Goal: Information Seeking & Learning: Understand process/instructions

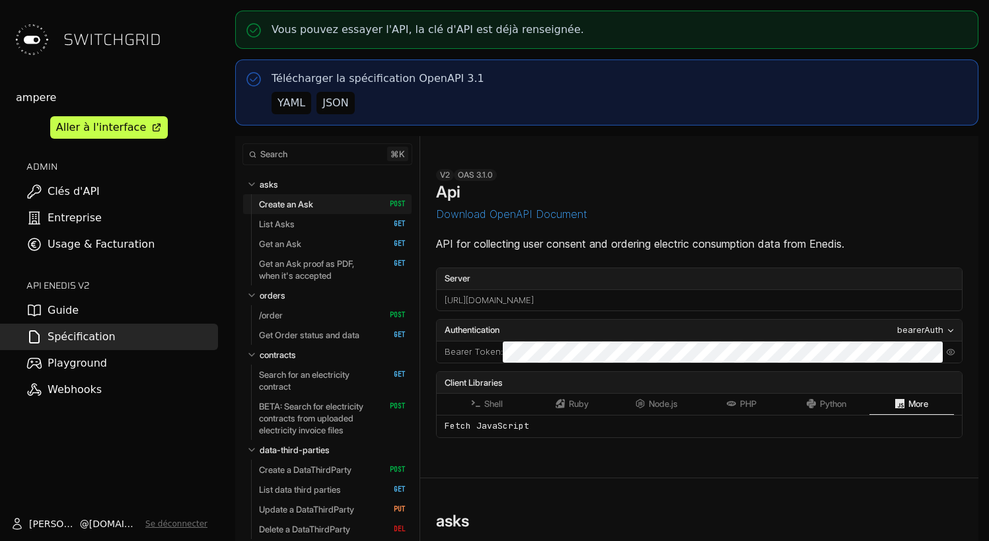
select select "**********"
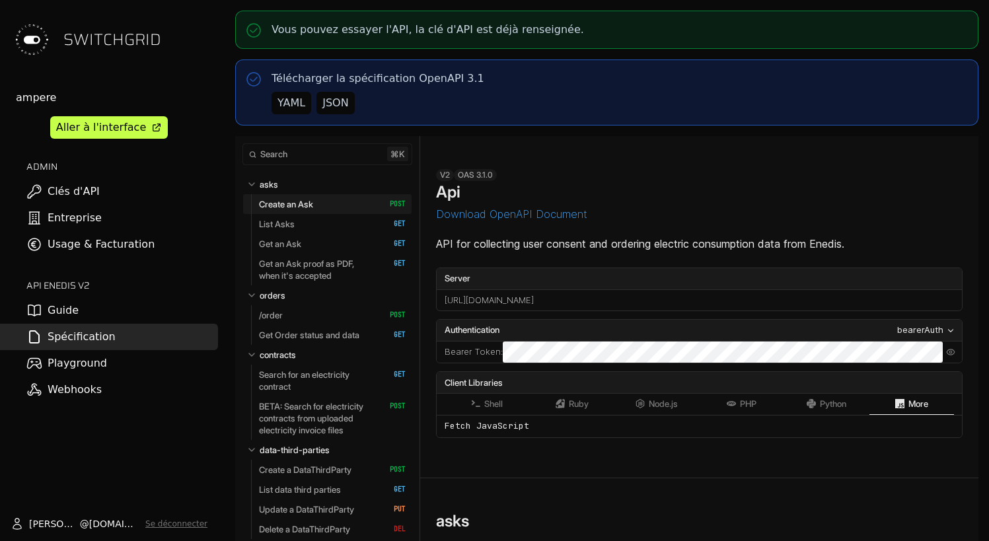
select select "**********"
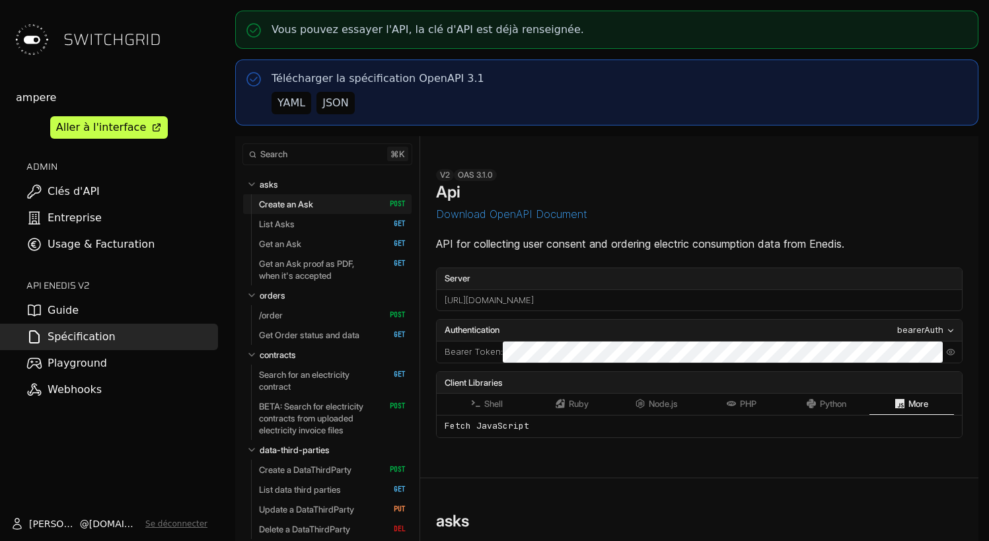
select select "**********"
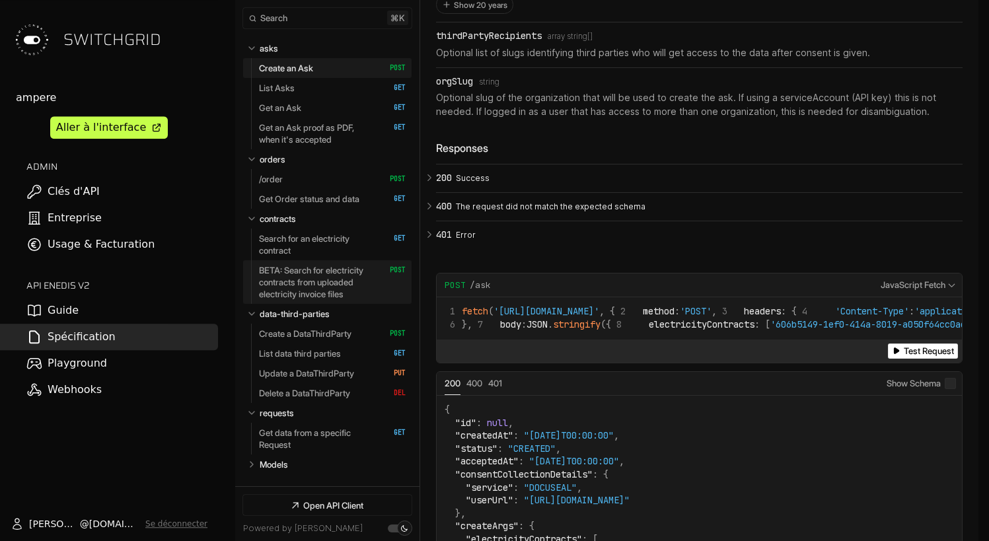
scroll to position [2365, 0]
click at [331, 174] on link "/order   HTTP Method: POST" at bounding box center [332, 179] width 147 height 20
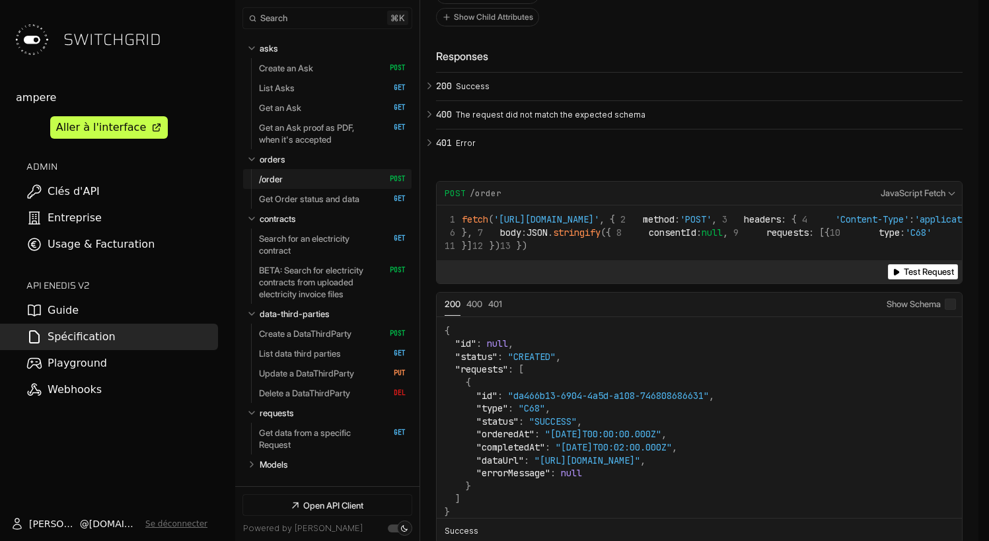
scroll to position [5774, 0]
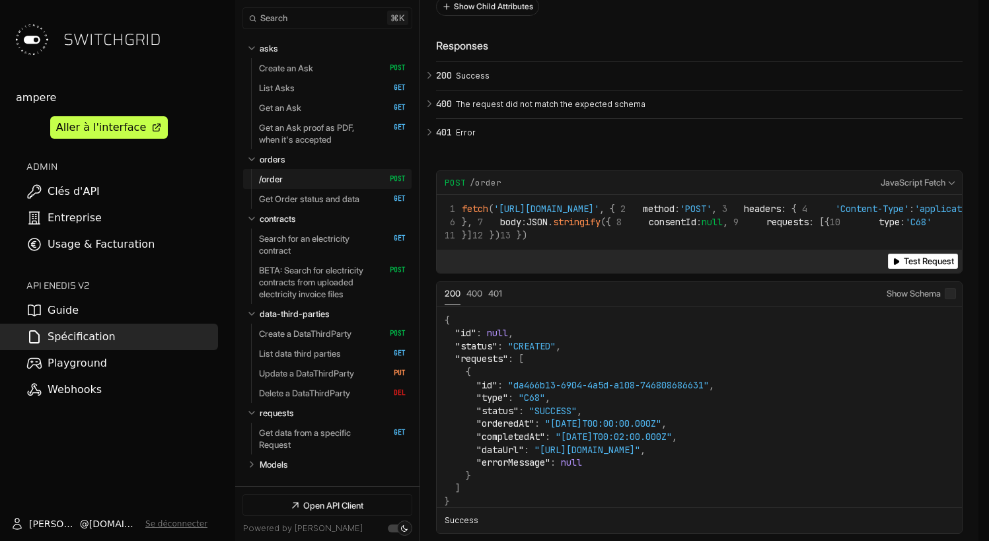
click at [493, 15] on button "Show Child Attributes" at bounding box center [488, 6] width 102 height 17
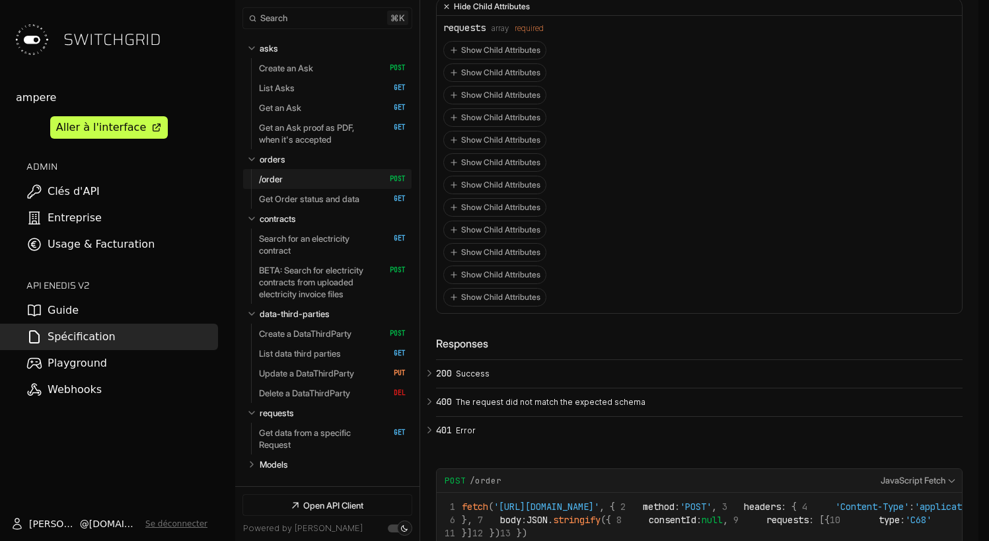
click at [497, 16] on button "Hide Child Attributes" at bounding box center [699, 7] width 525 height 18
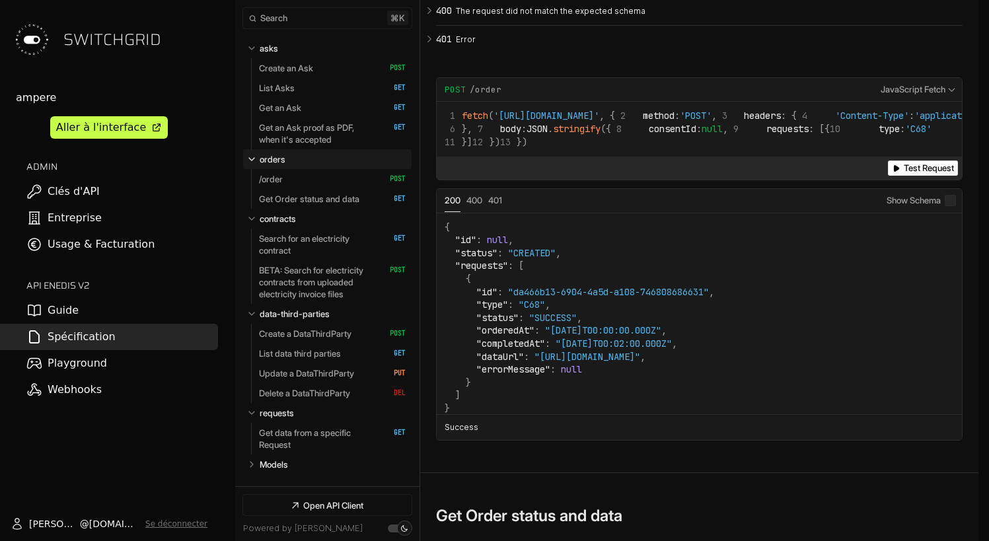
scroll to position [5868, 0]
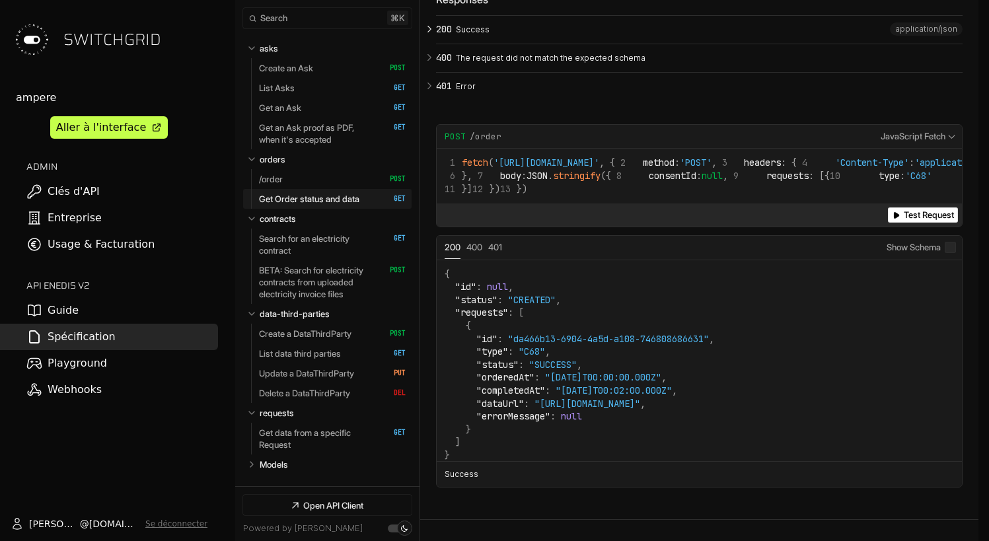
scroll to position [5588, 0]
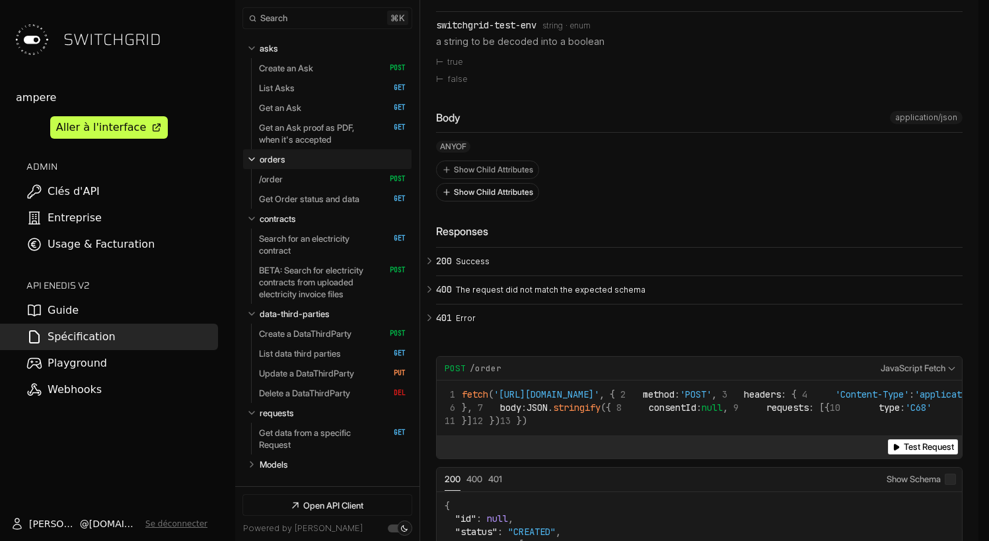
click at [499, 201] on button "Show Child Attributes" at bounding box center [488, 192] width 102 height 17
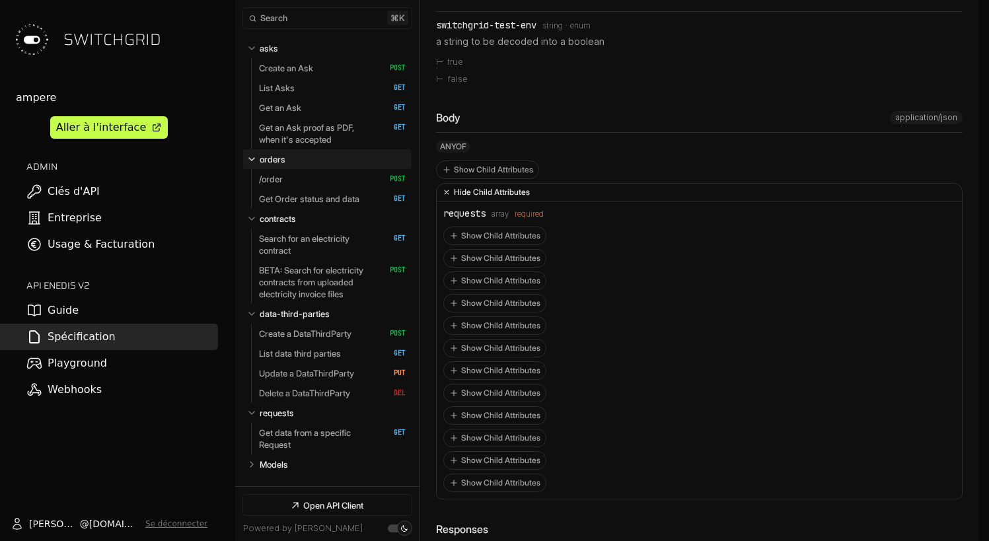
click at [499, 202] on button "Hide Child Attributes" at bounding box center [699, 193] width 525 height 18
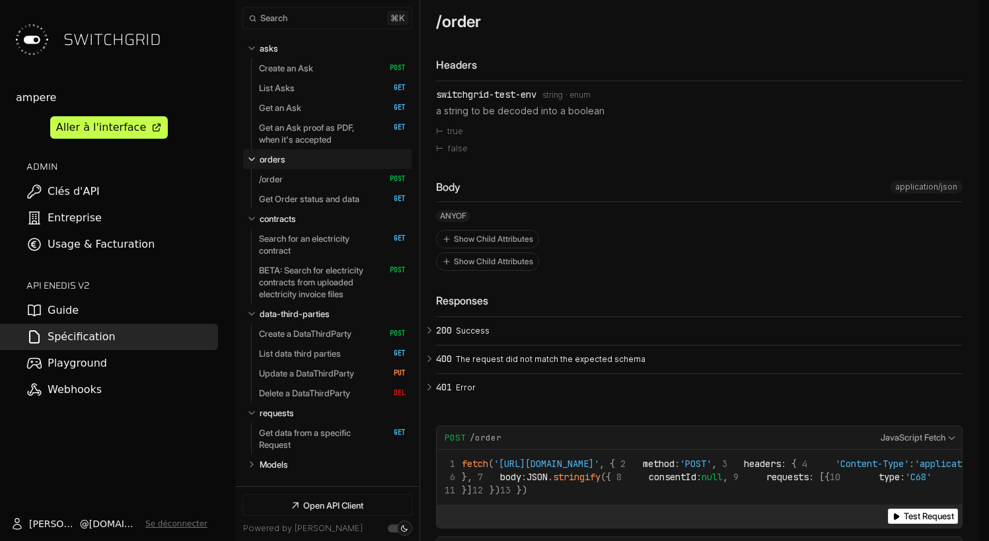
scroll to position [5518, 0]
click at [106, 315] on link "Guide" at bounding box center [109, 310] width 218 height 26
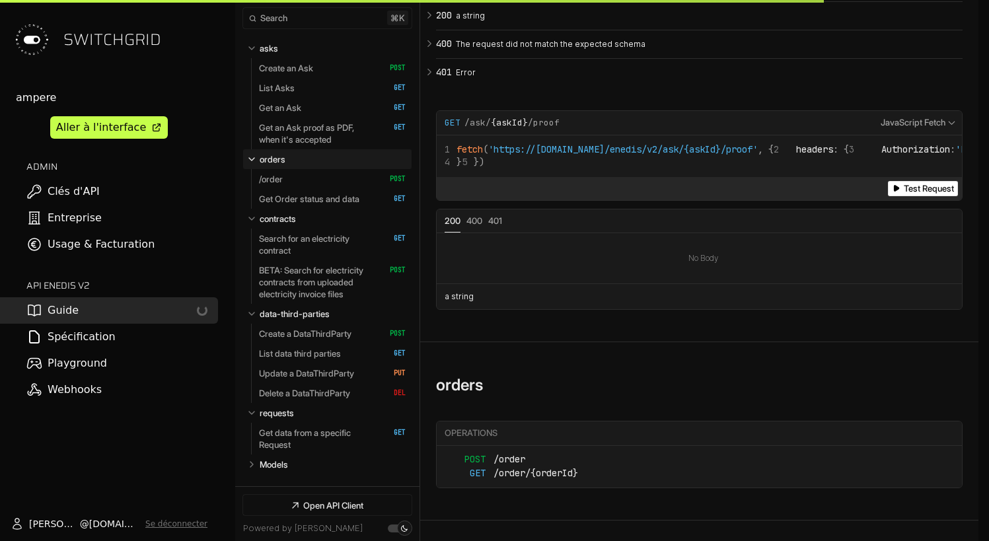
scroll to position [6059, 0]
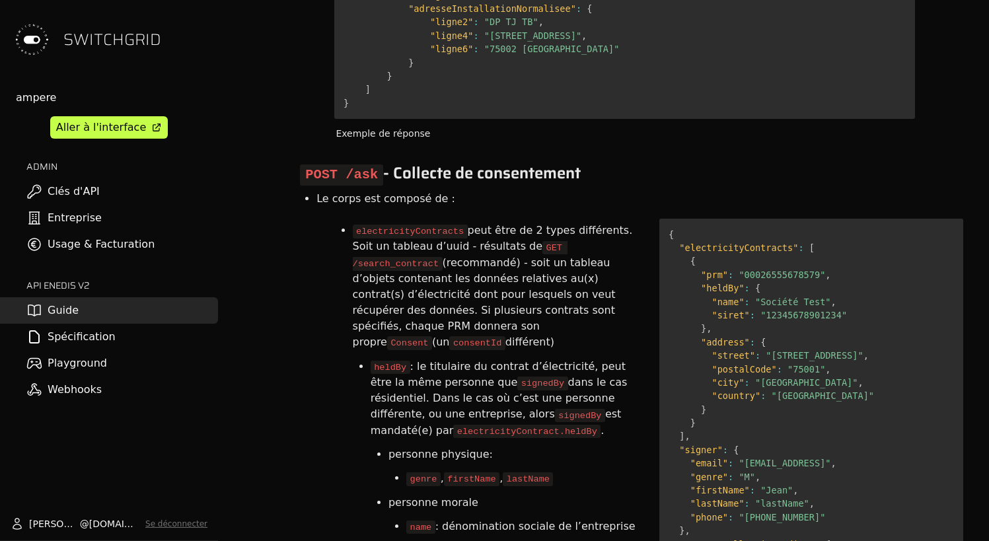
scroll to position [1914, 0]
